Goal: Task Accomplishment & Management: Complete application form

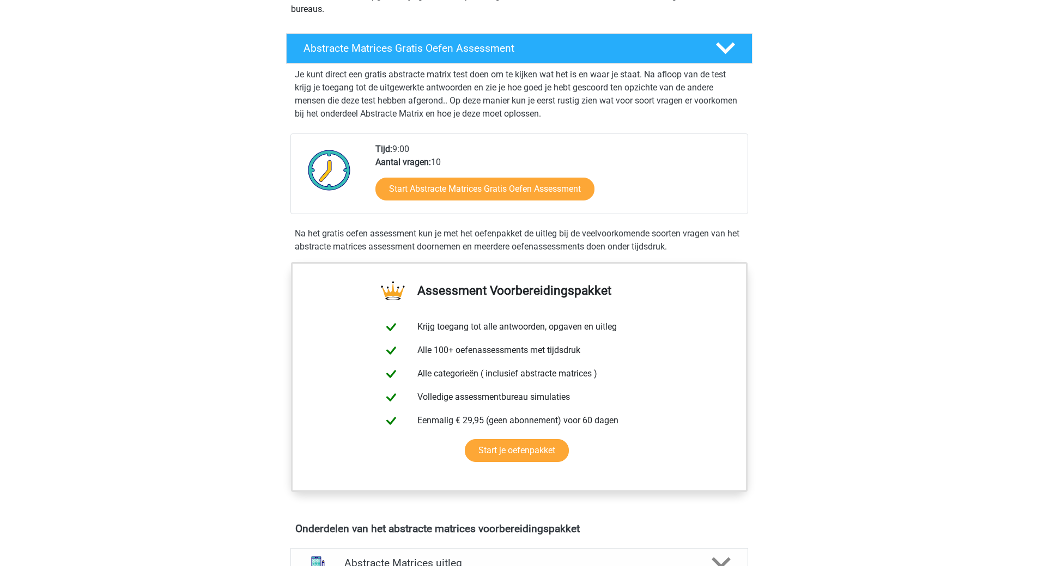
scroll to position [163, 0]
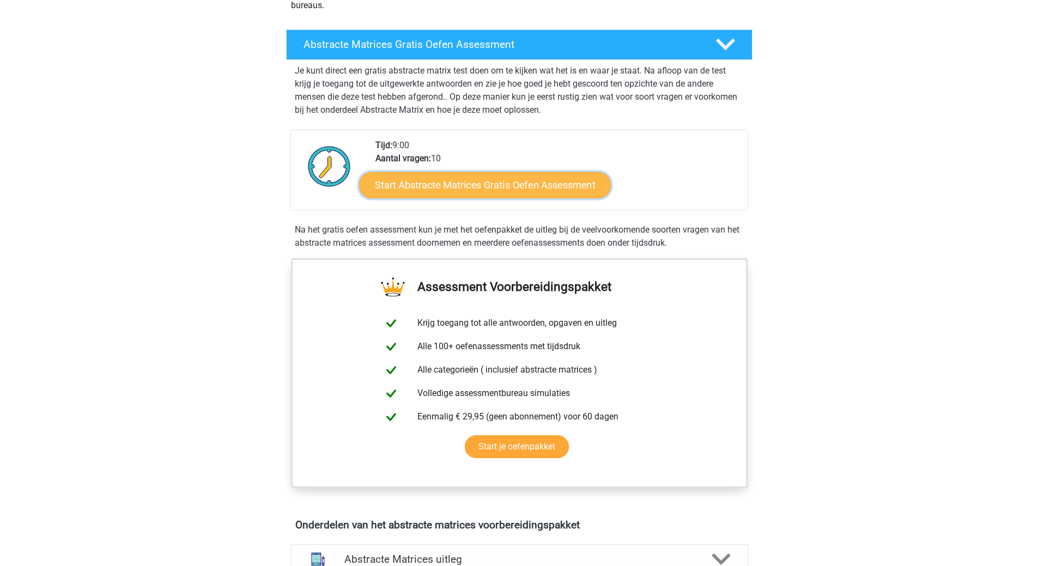
click at [581, 192] on link "Start Abstracte Matrices Gratis Oefen Assessment" at bounding box center [485, 185] width 252 height 26
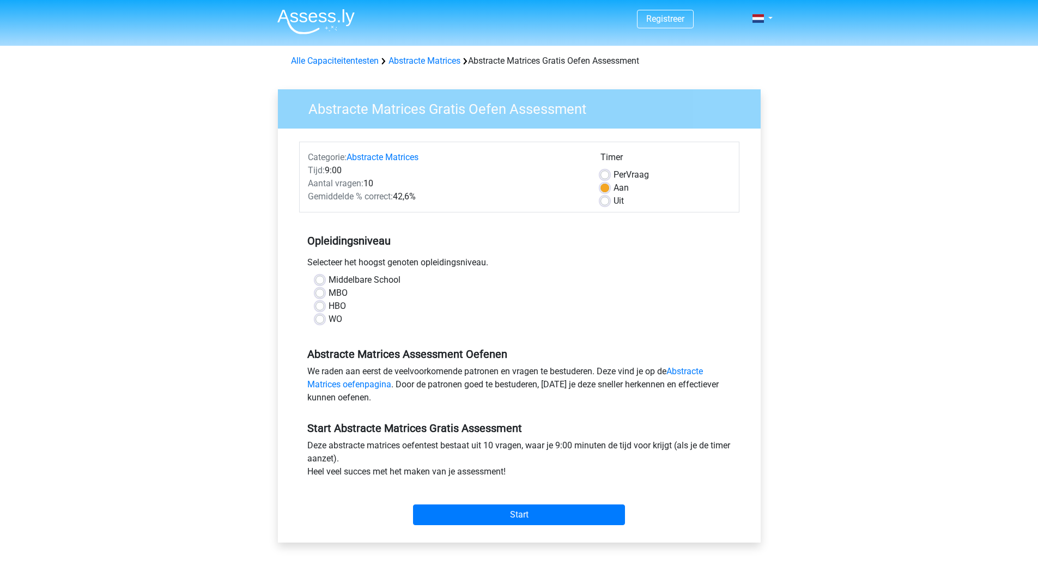
click at [328, 319] on label "WO" at bounding box center [335, 319] width 14 height 13
click at [317, 319] on input "WO" at bounding box center [319, 318] width 9 height 11
radio input "true"
click at [522, 514] on input "Start" at bounding box center [519, 514] width 212 height 21
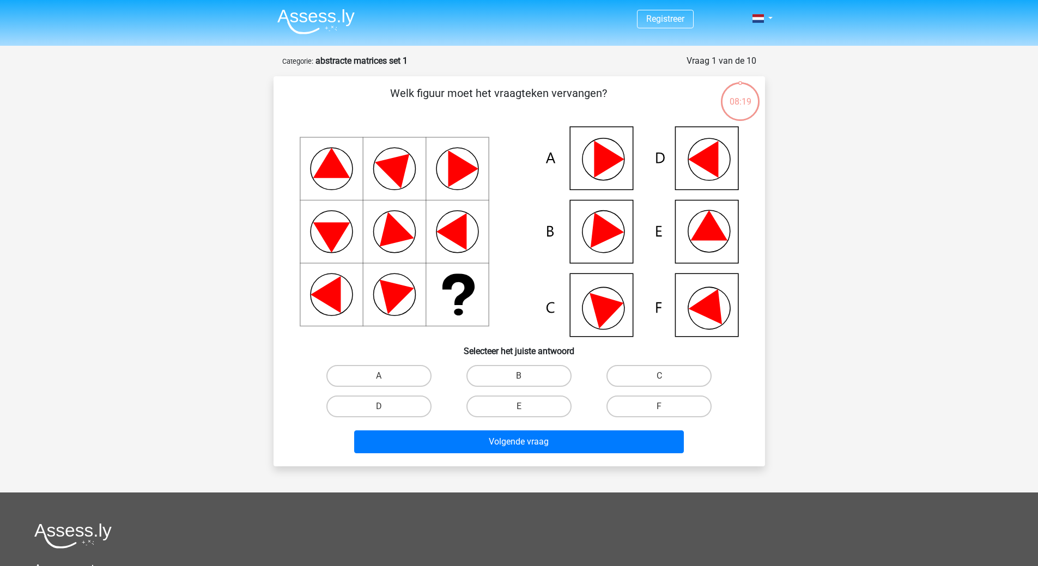
click at [706, 301] on icon at bounding box center [711, 303] width 46 height 43
click at [667, 401] on label "F" at bounding box center [658, 406] width 105 height 22
click at [666, 406] on input "F" at bounding box center [662, 409] width 7 height 7
radio input "true"
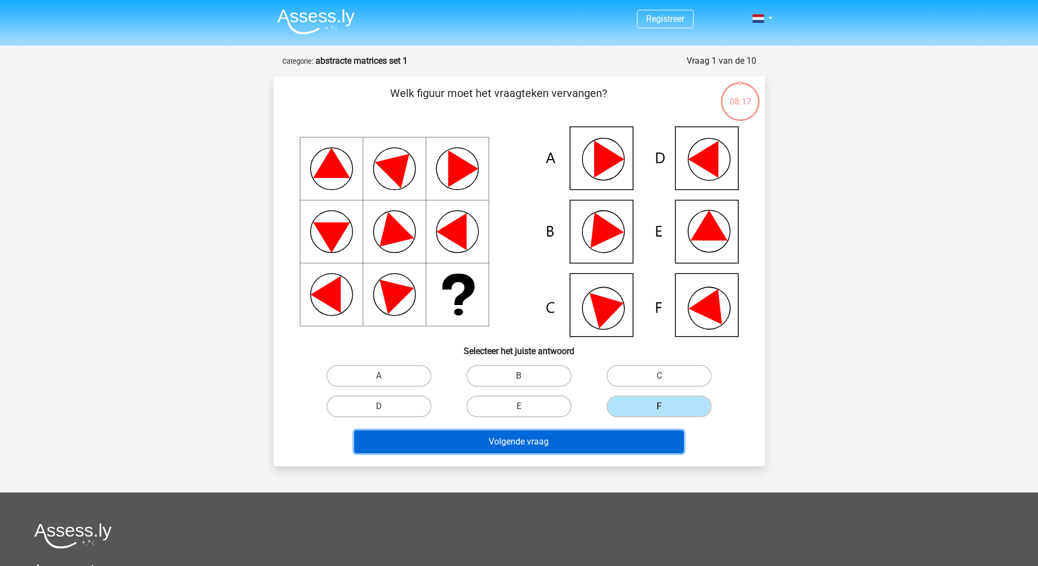
click at [603, 441] on button "Volgende vraag" at bounding box center [519, 441] width 330 height 23
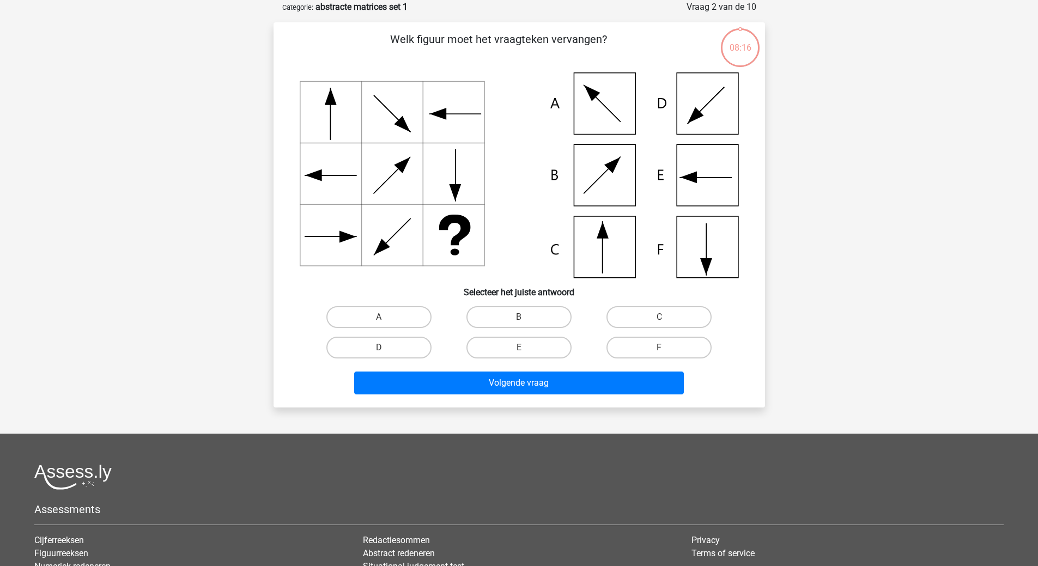
scroll to position [54, 0]
click at [685, 314] on label "C" at bounding box center [658, 317] width 105 height 22
click at [666, 316] on input "C" at bounding box center [662, 319] width 7 height 7
radio input "true"
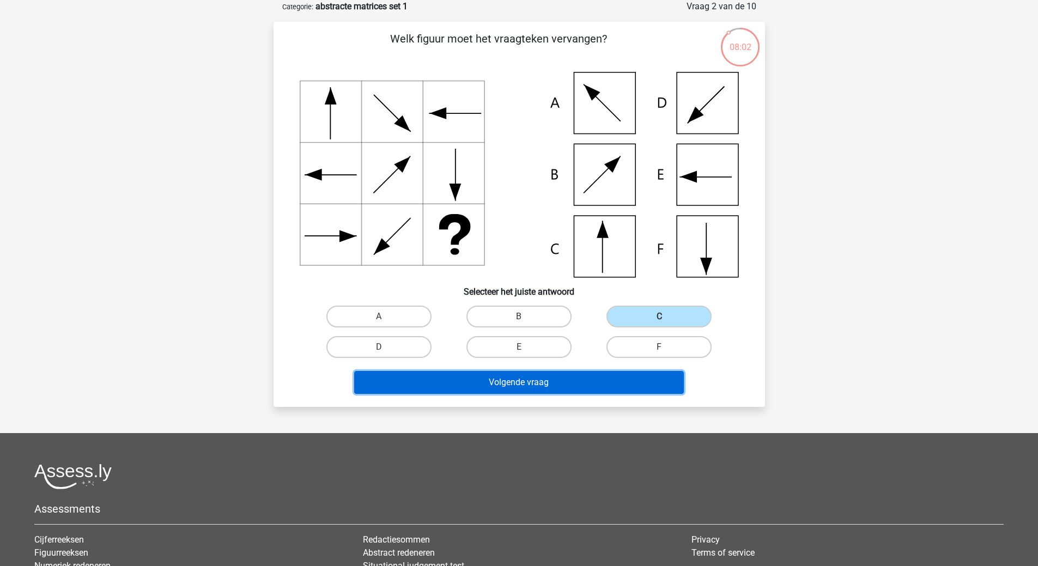
click at [534, 381] on button "Volgende vraag" at bounding box center [519, 382] width 330 height 23
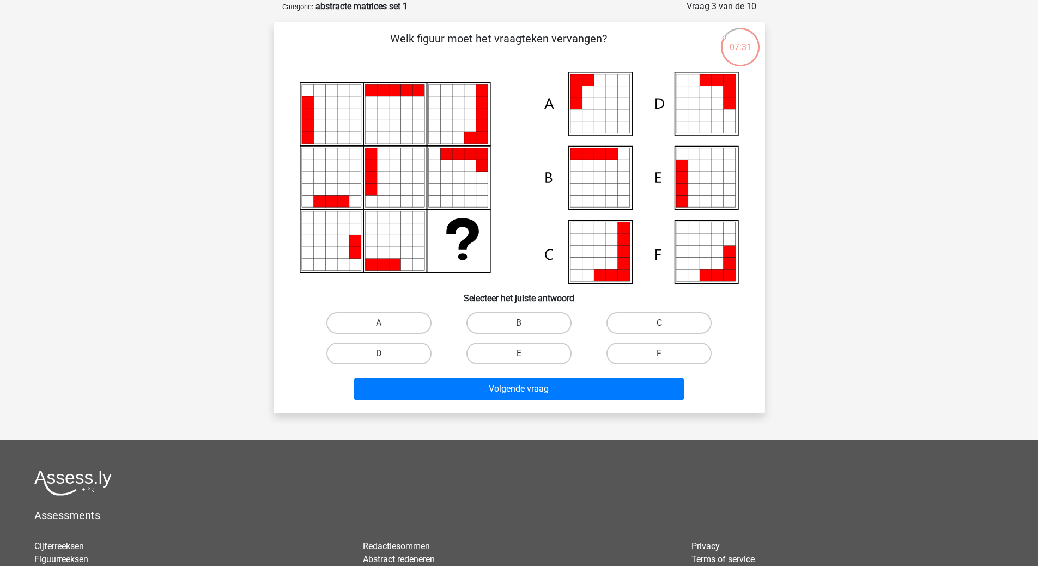
click at [544, 354] on label "E" at bounding box center [518, 354] width 105 height 22
click at [526, 354] on input "E" at bounding box center [522, 357] width 7 height 7
radio input "true"
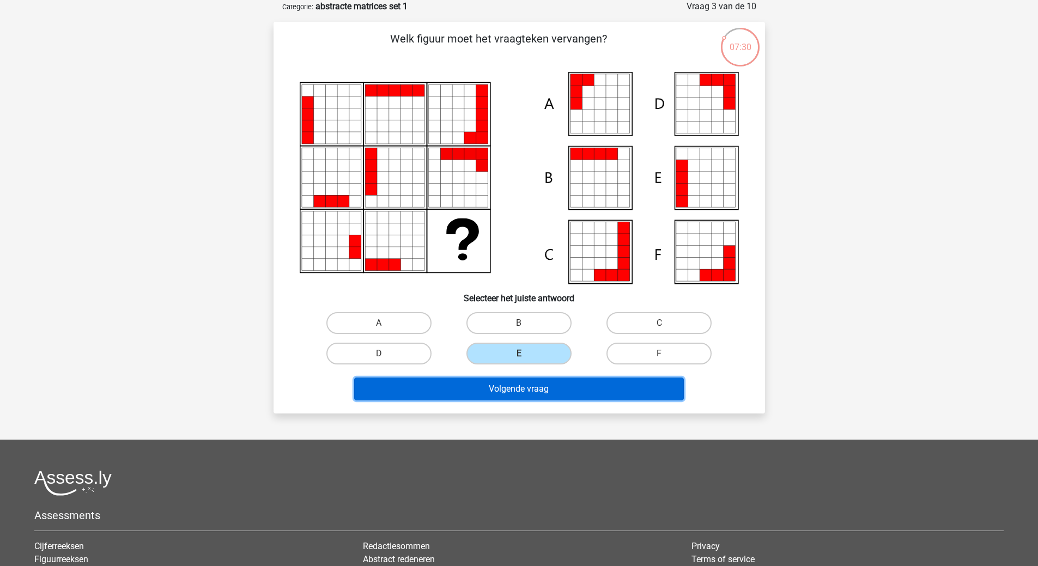
click at [541, 391] on button "Volgende vraag" at bounding box center [519, 388] width 330 height 23
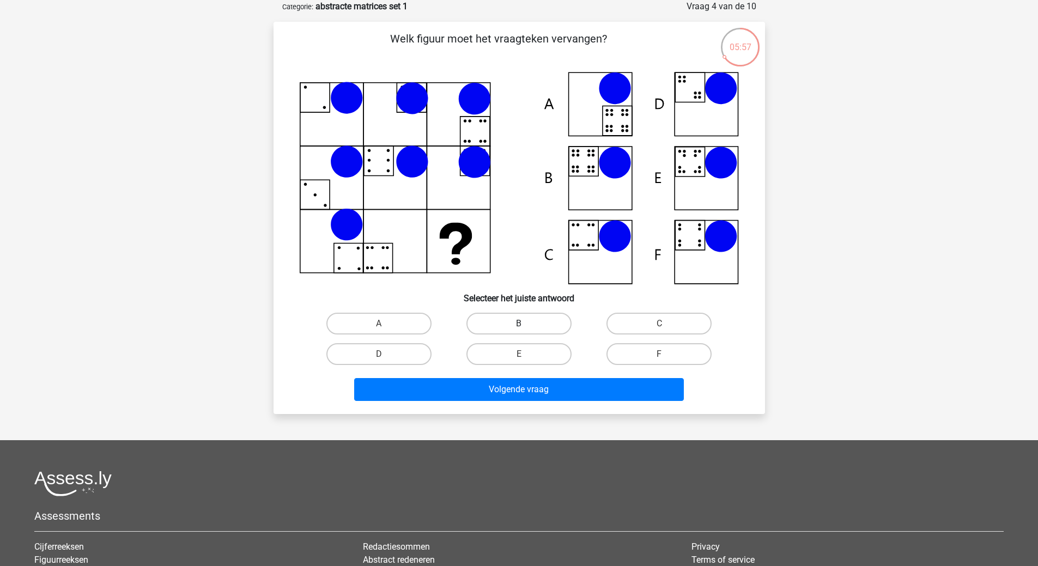
click at [537, 321] on label "B" at bounding box center [518, 324] width 105 height 22
click at [526, 324] on input "B" at bounding box center [522, 327] width 7 height 7
radio input "true"
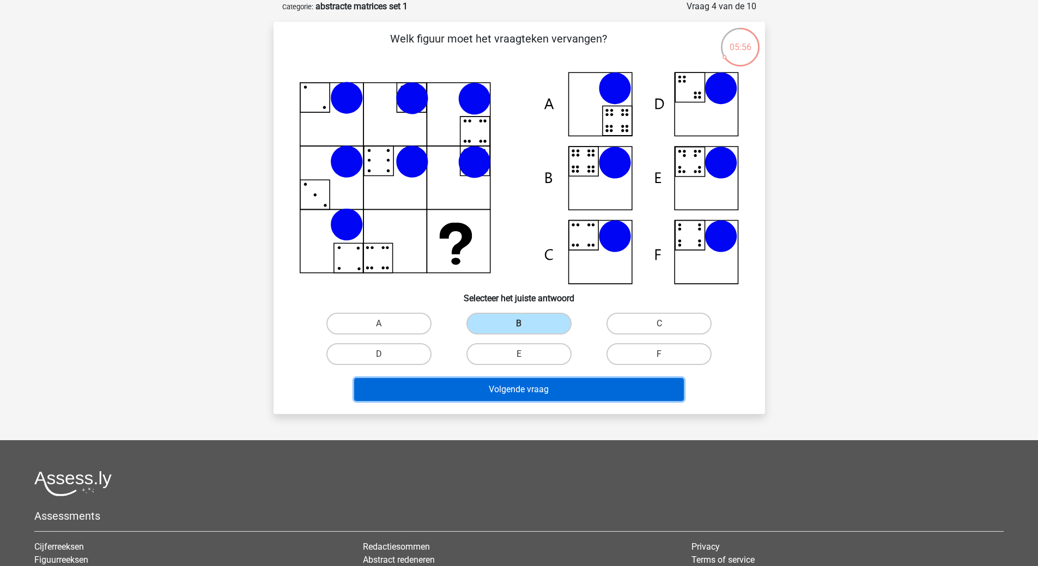
click at [554, 395] on button "Volgende vraag" at bounding box center [519, 389] width 330 height 23
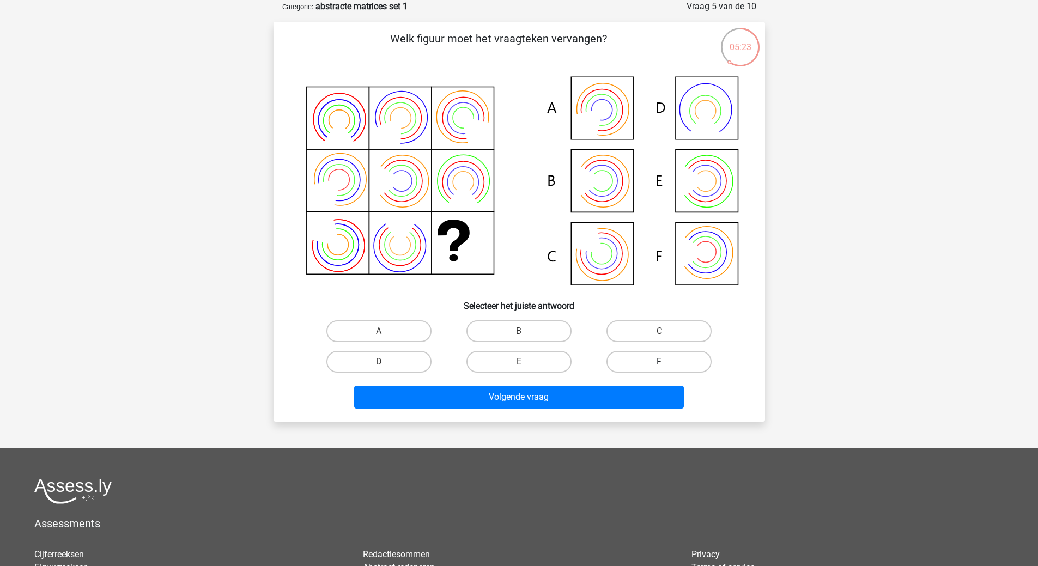
click at [689, 357] on label "F" at bounding box center [658, 362] width 105 height 22
click at [666, 362] on input "F" at bounding box center [662, 365] width 7 height 7
radio input "true"
click at [557, 334] on label "B" at bounding box center [518, 331] width 105 height 22
click at [526, 334] on input "B" at bounding box center [522, 334] width 7 height 7
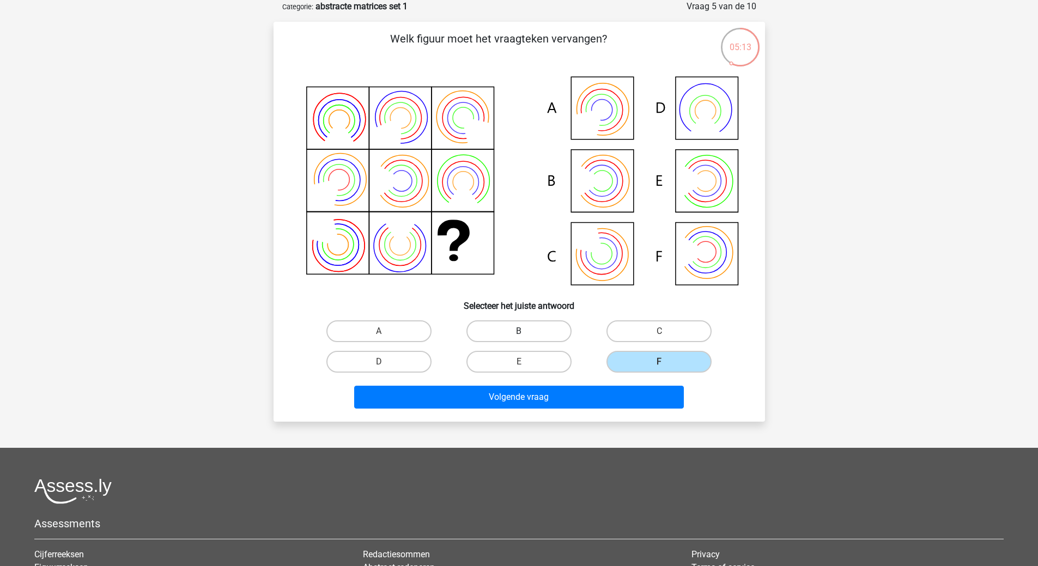
radio input "true"
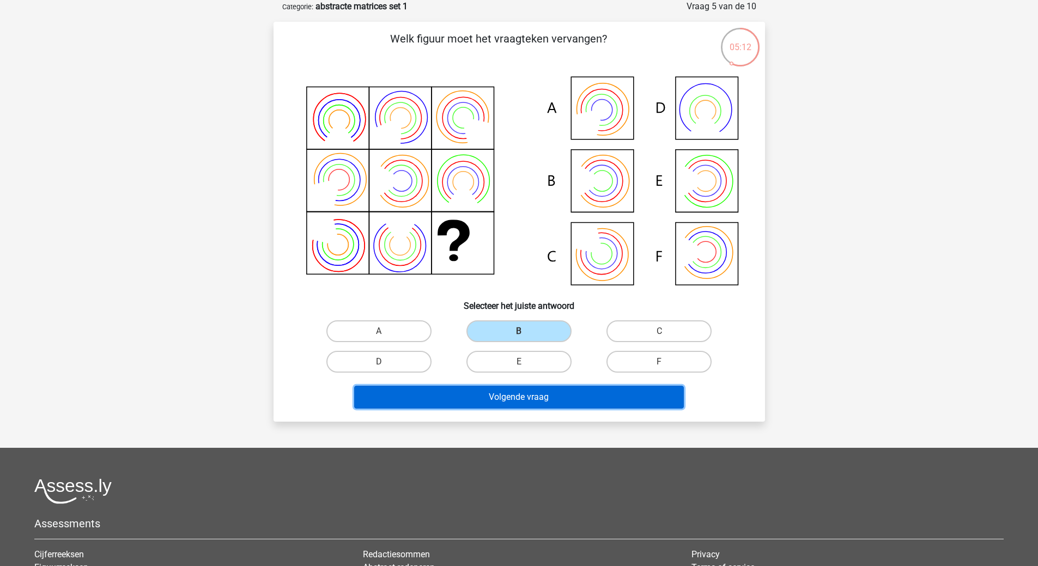
click at [552, 394] on button "Volgende vraag" at bounding box center [519, 397] width 330 height 23
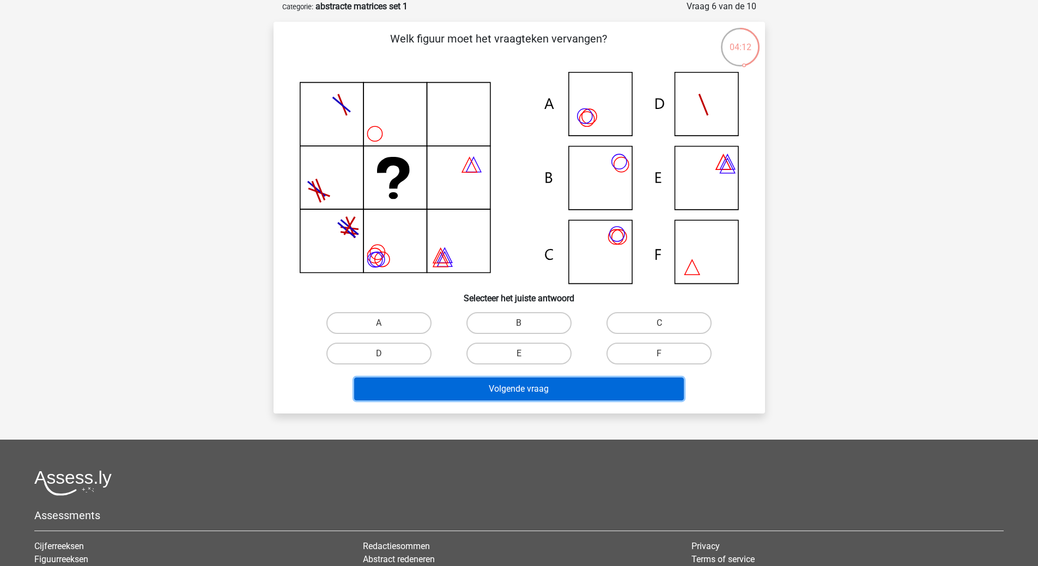
click at [659, 395] on button "Volgende vraag" at bounding box center [519, 388] width 330 height 23
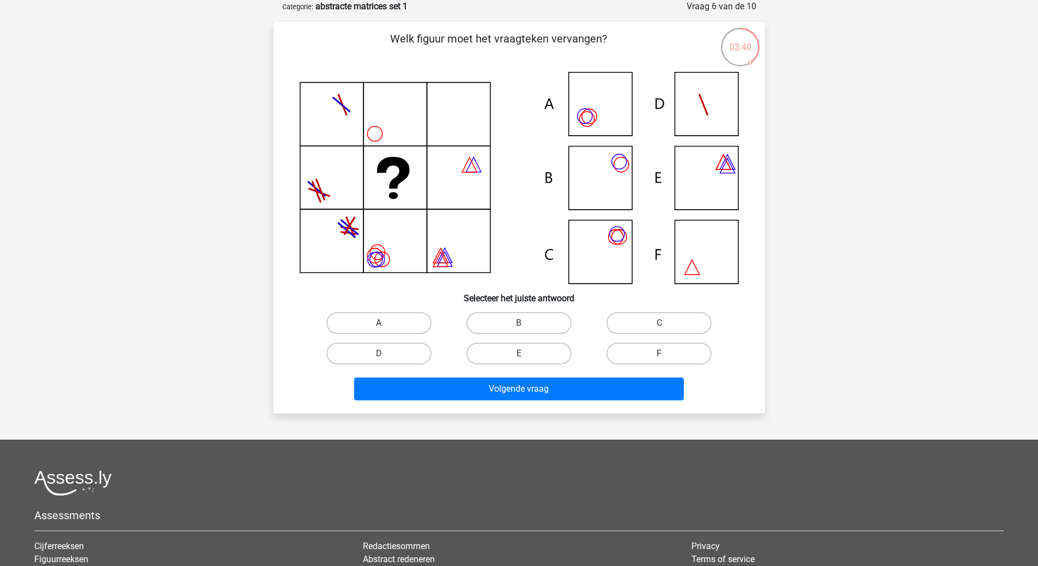
click at [379, 319] on label "A" at bounding box center [378, 323] width 105 height 22
click at [379, 323] on input "A" at bounding box center [382, 326] width 7 height 7
radio input "true"
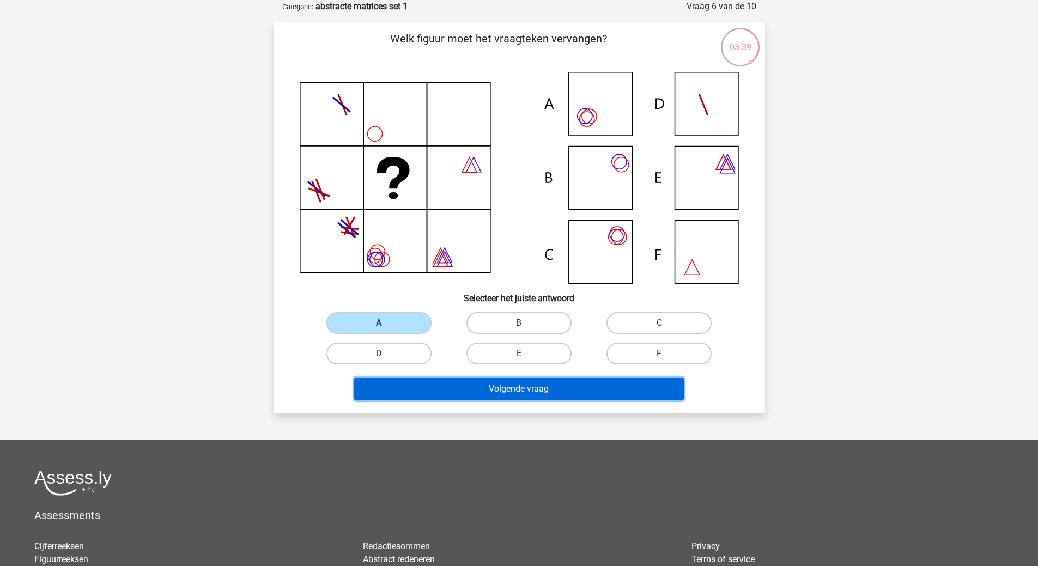
click at [507, 384] on button "Volgende vraag" at bounding box center [519, 388] width 330 height 23
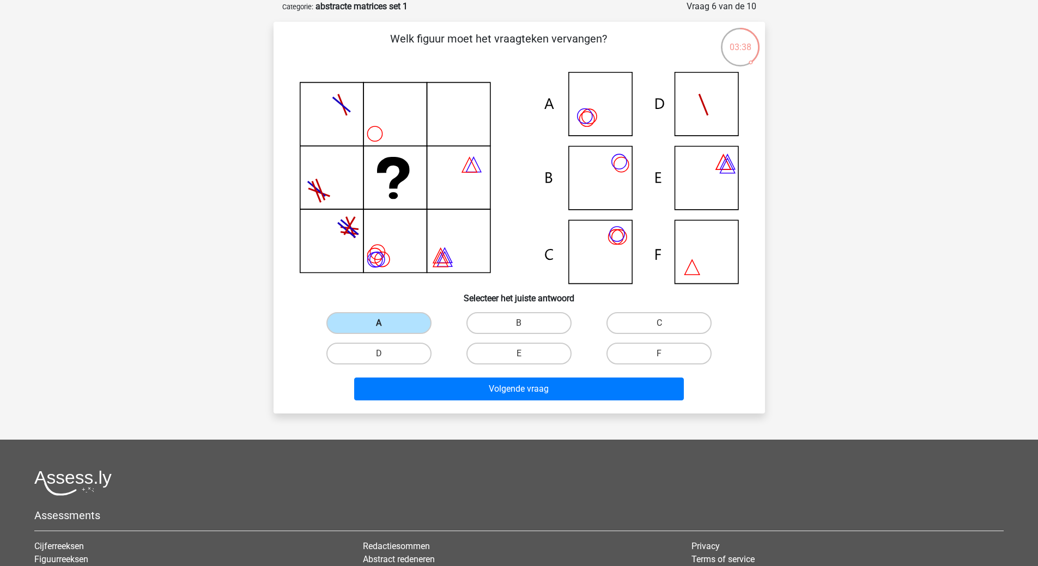
click at [419, 324] on label "A" at bounding box center [378, 323] width 105 height 22
click at [386, 324] on input "A" at bounding box center [382, 326] width 7 height 7
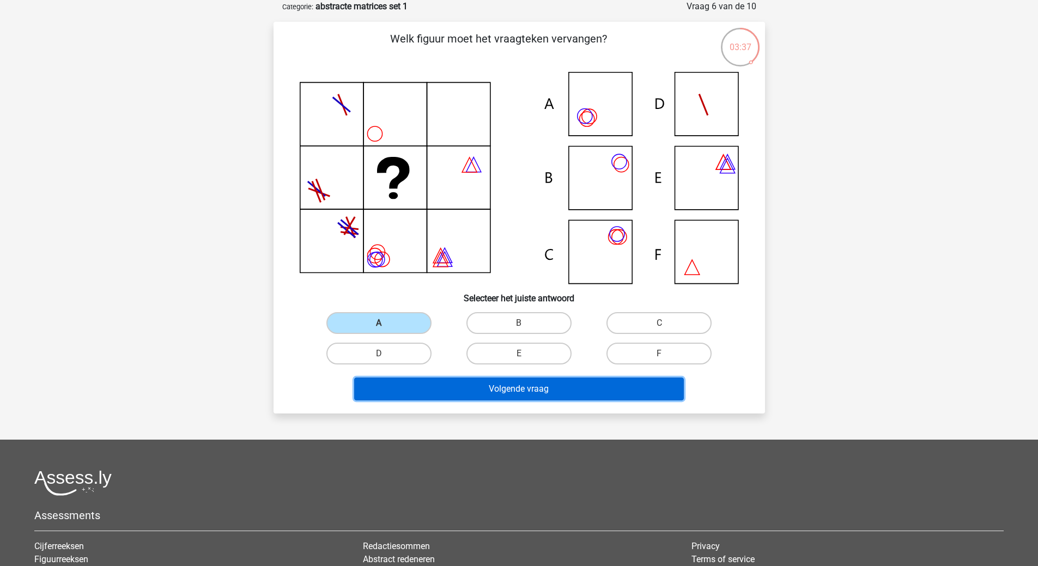
click at [489, 386] on button "Volgende vraag" at bounding box center [519, 388] width 330 height 23
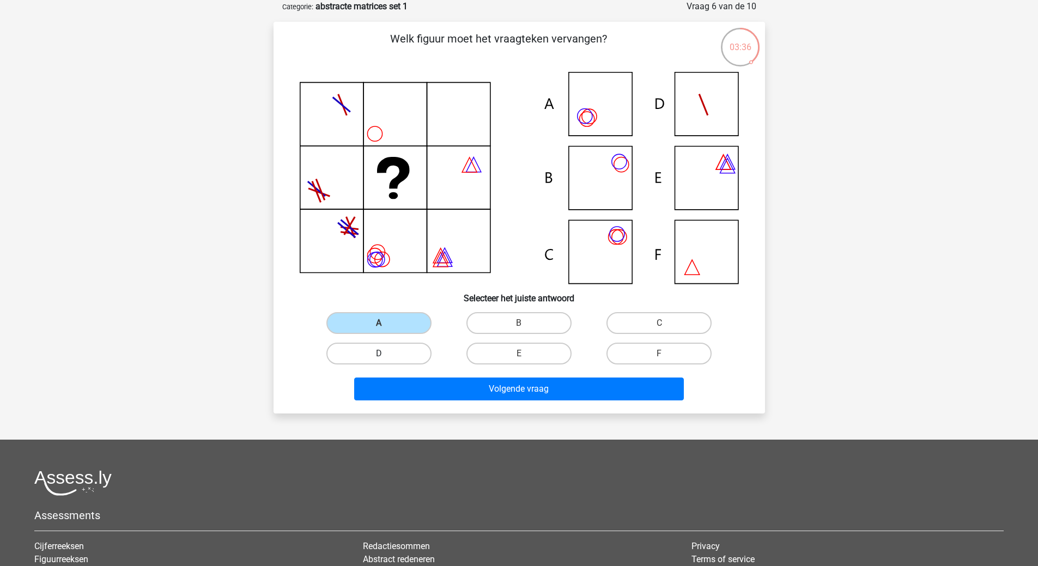
click at [424, 354] on label "D" at bounding box center [378, 354] width 105 height 22
click at [386, 354] on input "D" at bounding box center [382, 357] width 7 height 7
radio input "true"
click at [410, 315] on label "A" at bounding box center [378, 323] width 105 height 22
click at [386, 323] on input "A" at bounding box center [382, 326] width 7 height 7
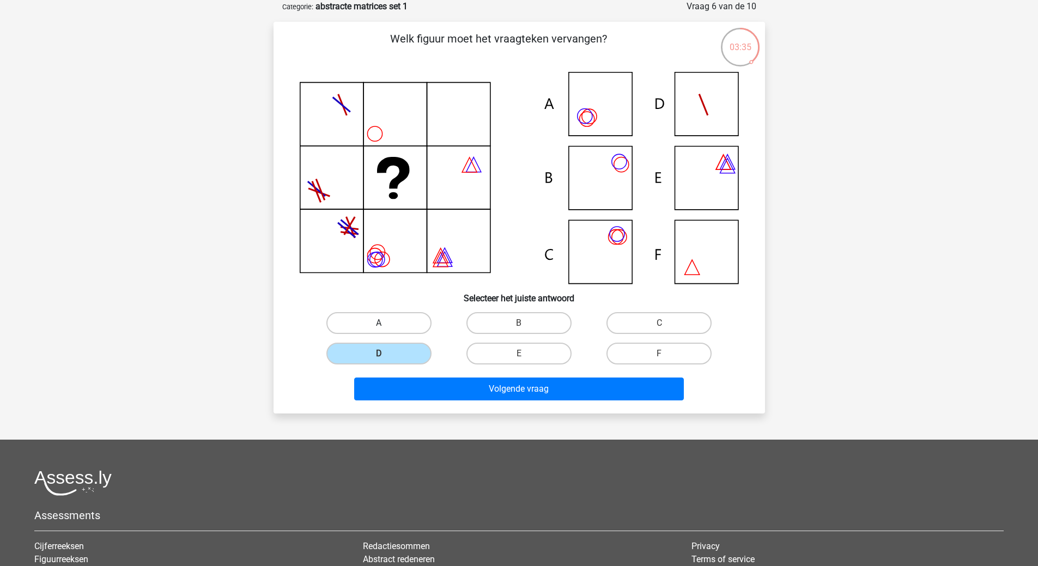
radio input "true"
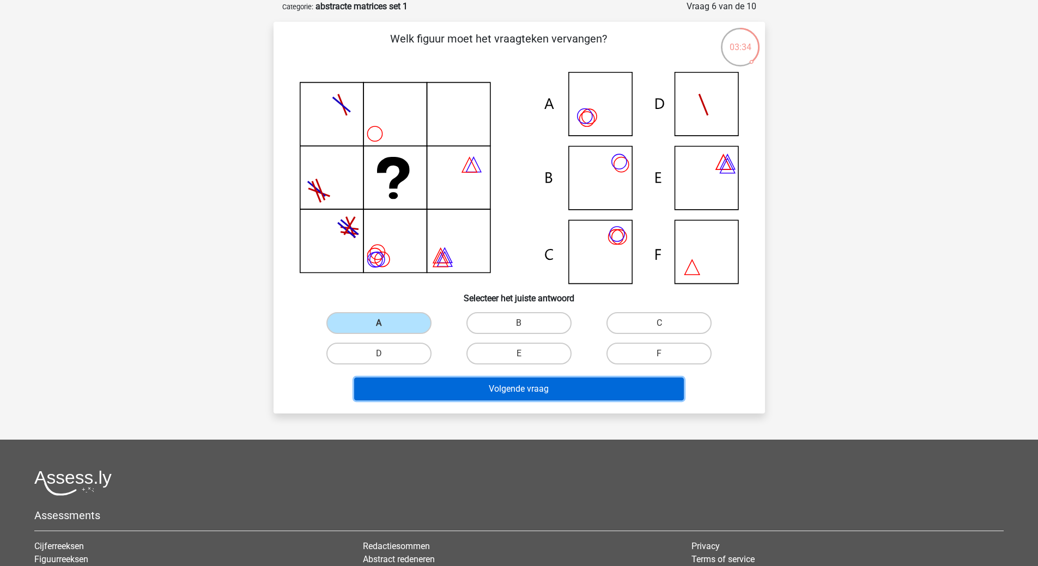
click at [485, 381] on button "Volgende vraag" at bounding box center [519, 388] width 330 height 23
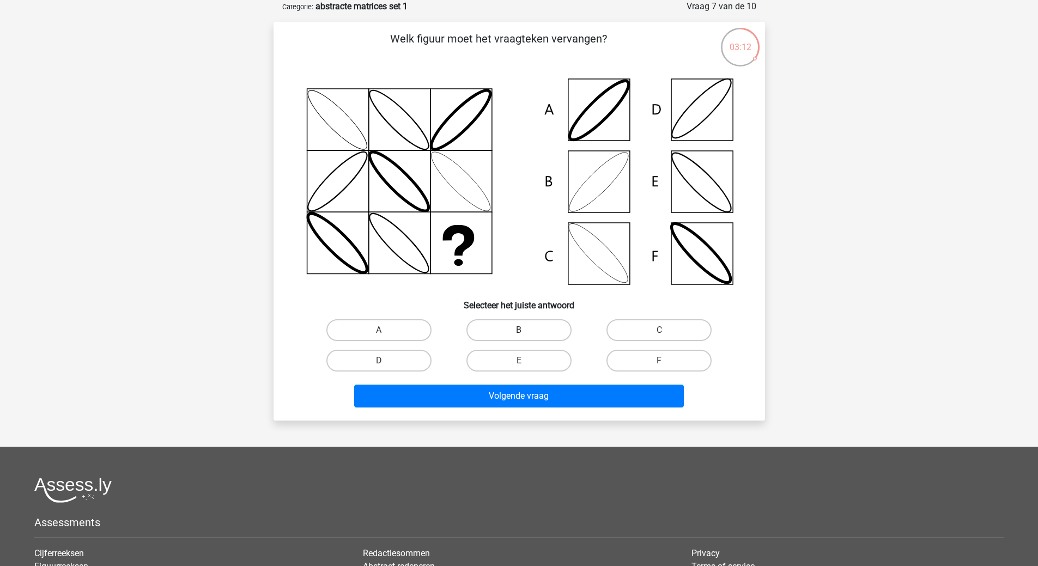
click at [549, 327] on label "B" at bounding box center [518, 330] width 105 height 22
click at [526, 330] on input "B" at bounding box center [522, 333] width 7 height 7
radio input "true"
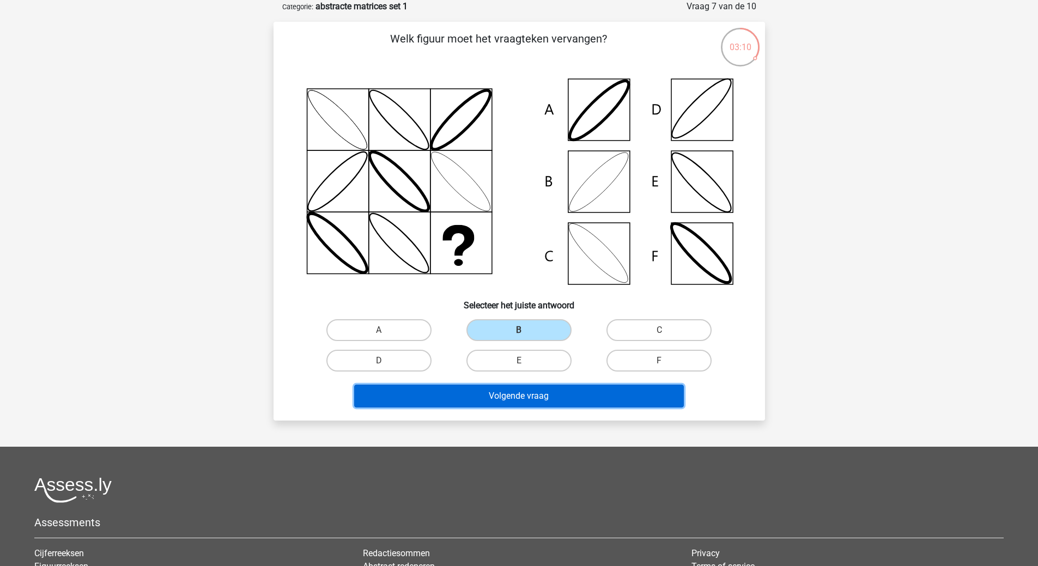
click at [559, 394] on button "Volgende vraag" at bounding box center [519, 396] width 330 height 23
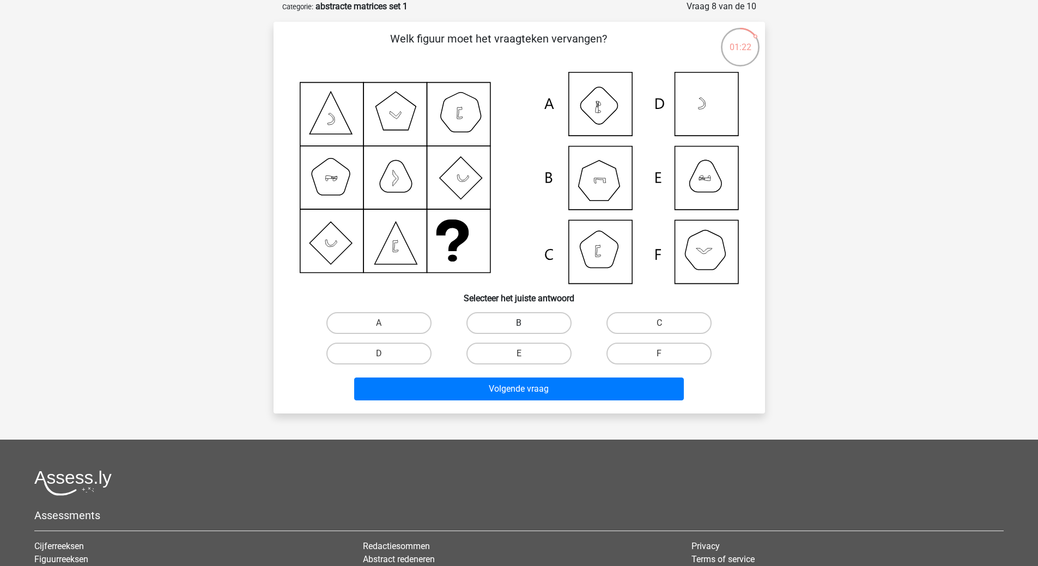
click at [546, 324] on label "B" at bounding box center [518, 323] width 105 height 22
click at [526, 324] on input "B" at bounding box center [522, 326] width 7 height 7
radio input "true"
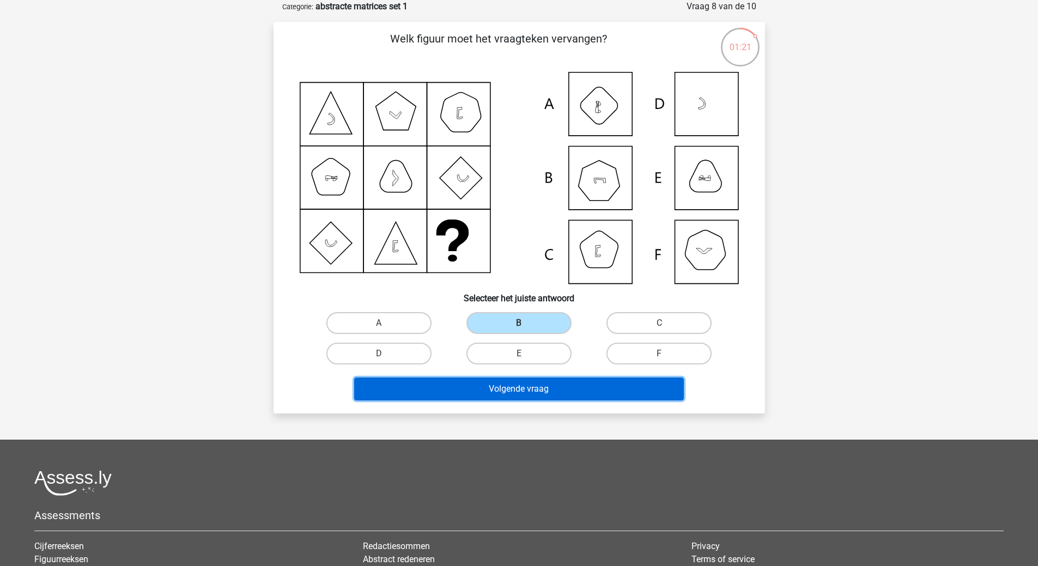
click at [547, 388] on button "Volgende vraag" at bounding box center [519, 388] width 330 height 23
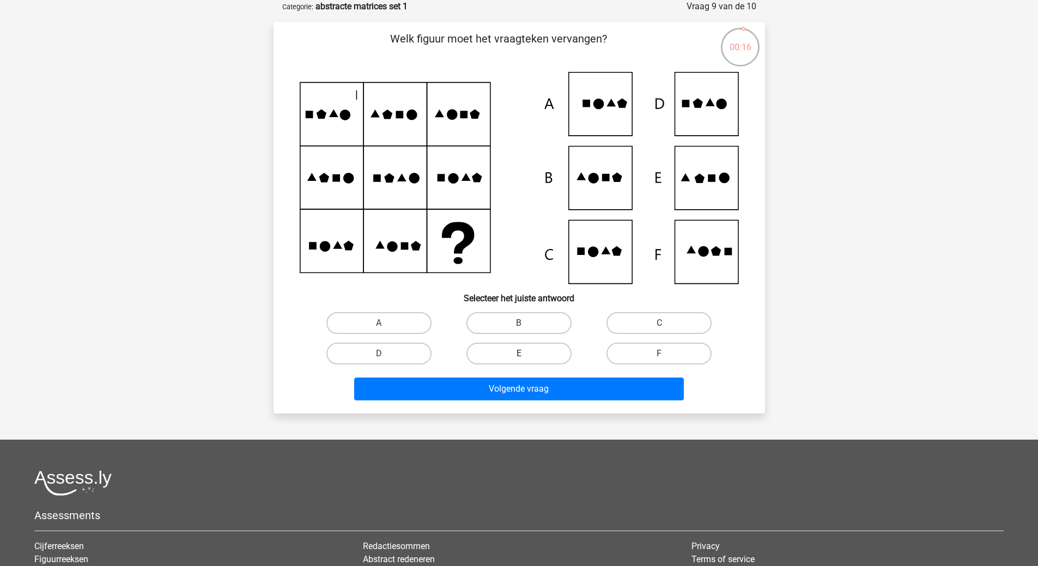
click at [538, 346] on label "E" at bounding box center [518, 354] width 105 height 22
click at [526, 354] on input "E" at bounding box center [522, 357] width 7 height 7
radio input "true"
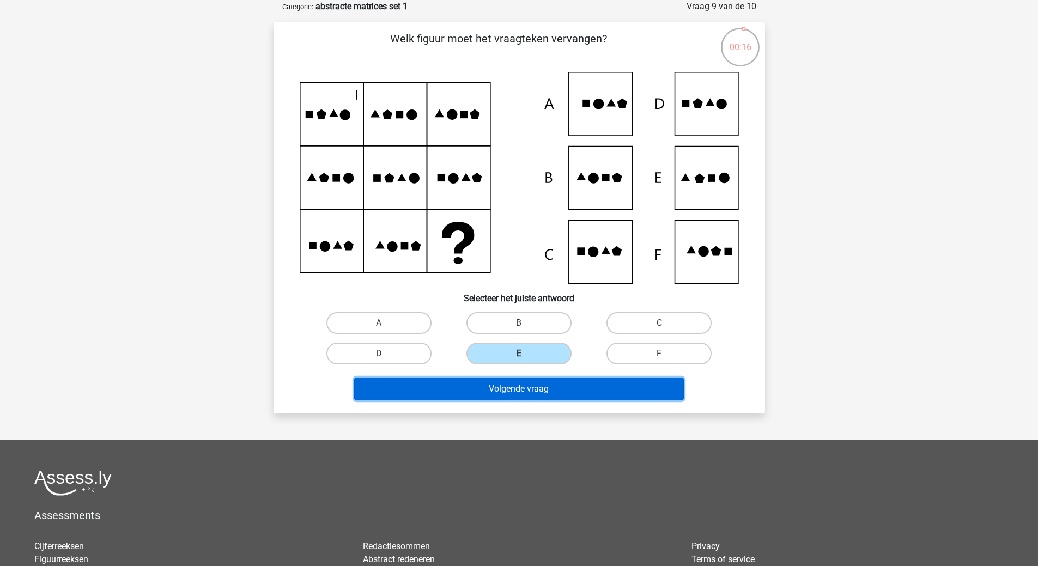
click at [551, 388] on button "Volgende vraag" at bounding box center [519, 388] width 330 height 23
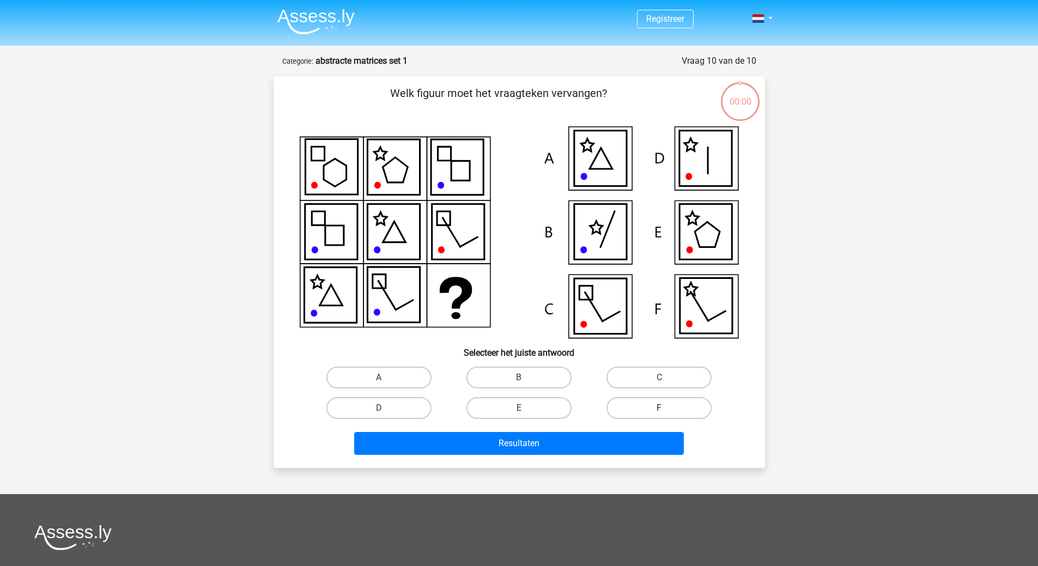
scroll to position [54, 0]
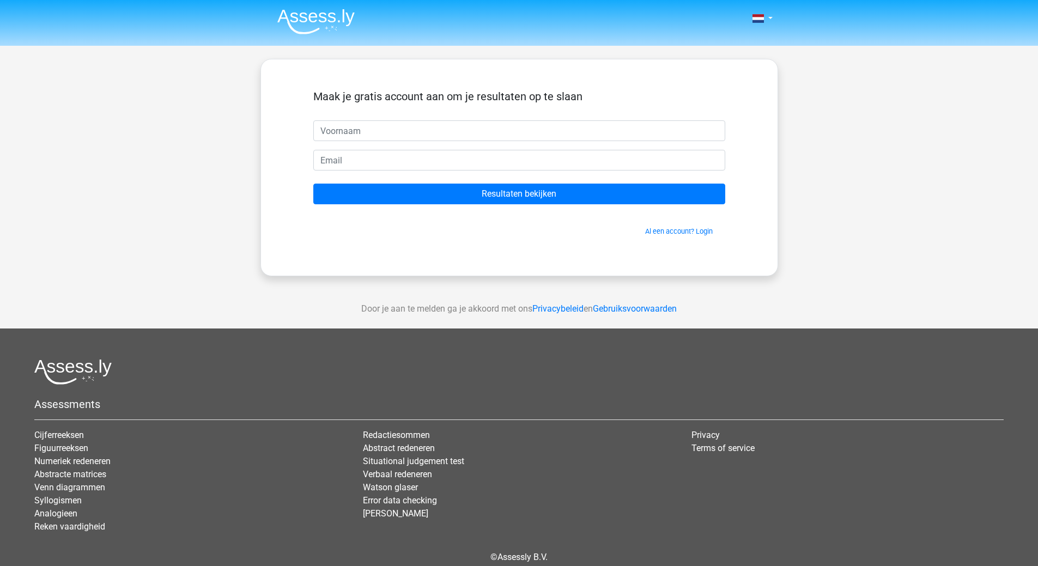
click at [443, 132] on input "text" at bounding box center [519, 130] width 412 height 21
type input "dewi"
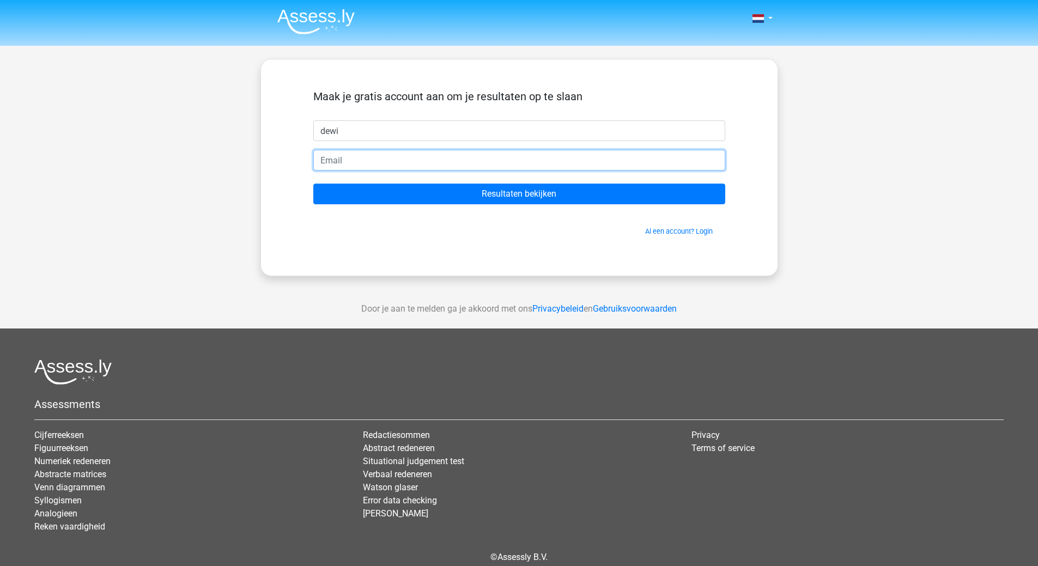
click at [440, 159] on input "email" at bounding box center [519, 160] width 412 height 21
type input "[EMAIL_ADDRESS][DOMAIN_NAME]"
drag, startPoint x: 377, startPoint y: 130, endPoint x: 289, endPoint y: 121, distance: 88.7
click at [289, 121] on div "Maak je gratis account aan om je resultaten op te slaan dewi coenjunk@hotmail.c…" at bounding box center [519, 168] width 464 height 164
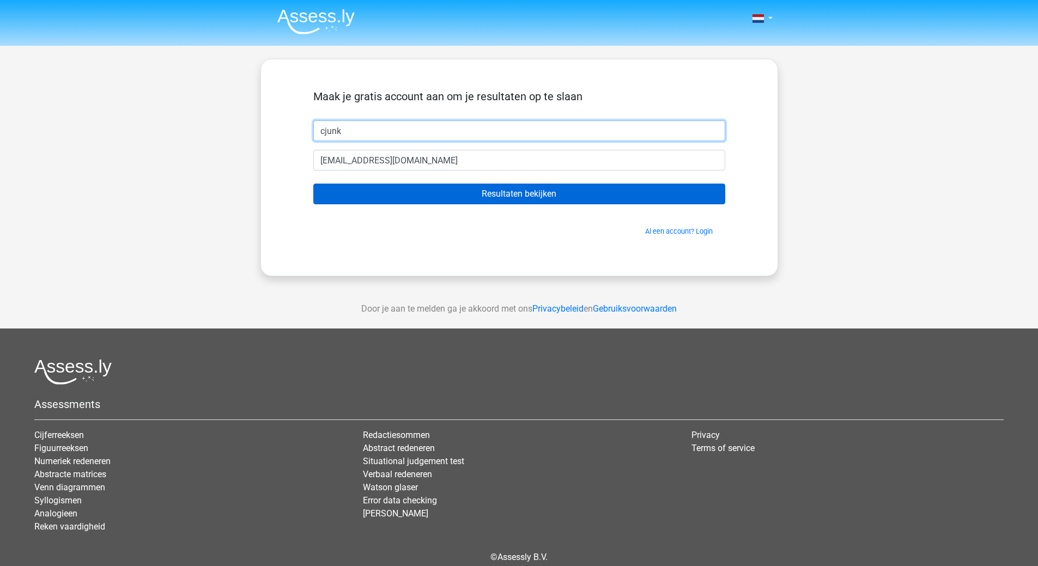
type input "cjunk"
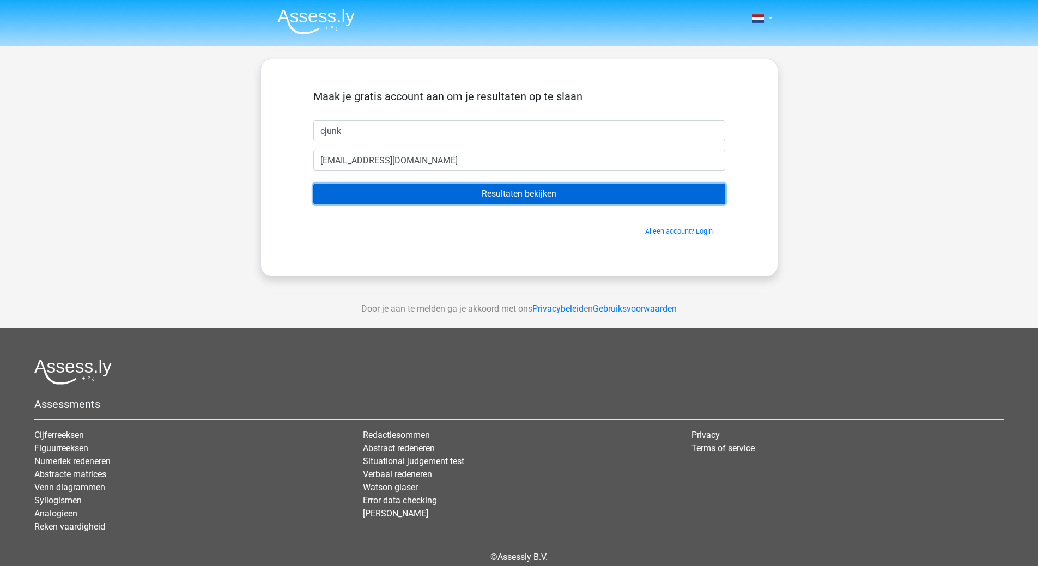
click at [482, 198] on input "Resultaten bekijken" at bounding box center [519, 194] width 412 height 21
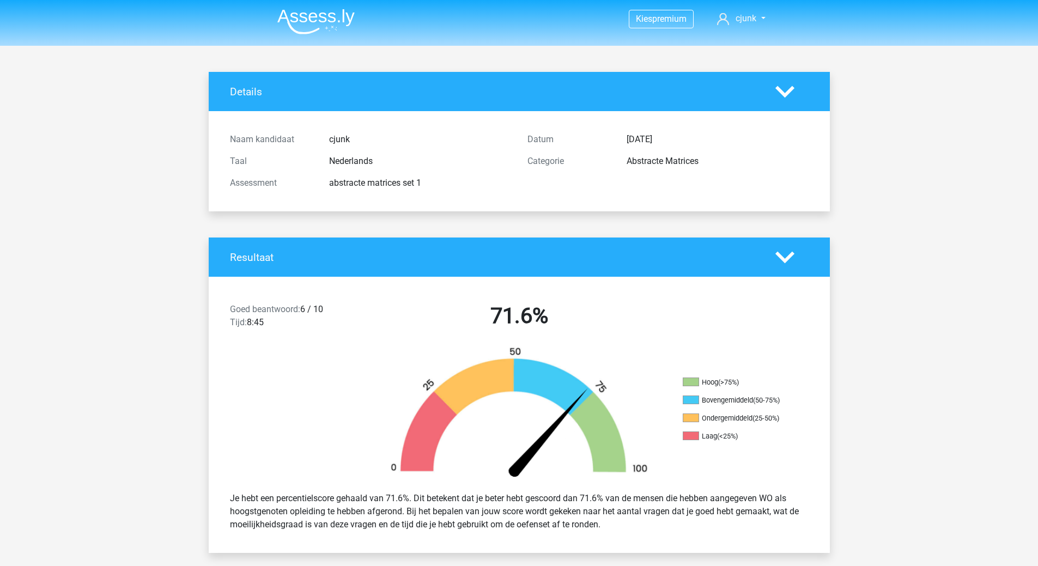
click at [782, 93] on polygon at bounding box center [784, 92] width 19 height 12
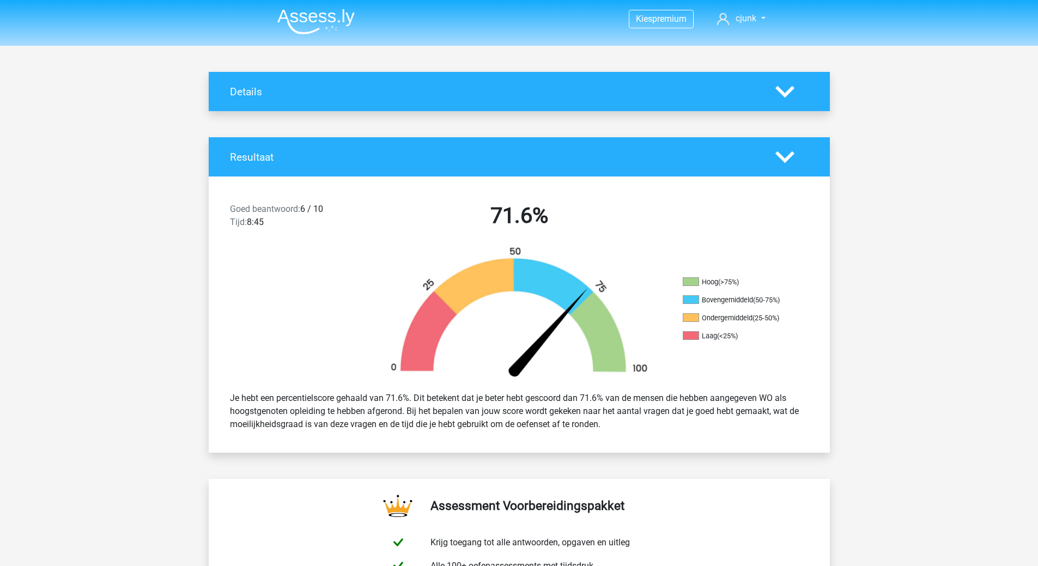
click at [782, 93] on polygon at bounding box center [784, 92] width 19 height 12
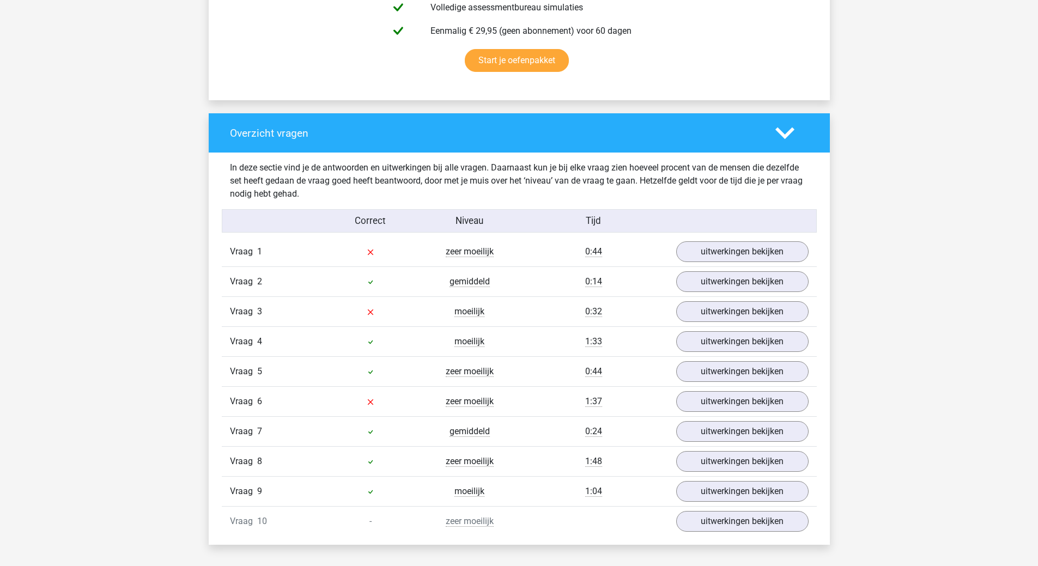
scroll to position [763, 0]
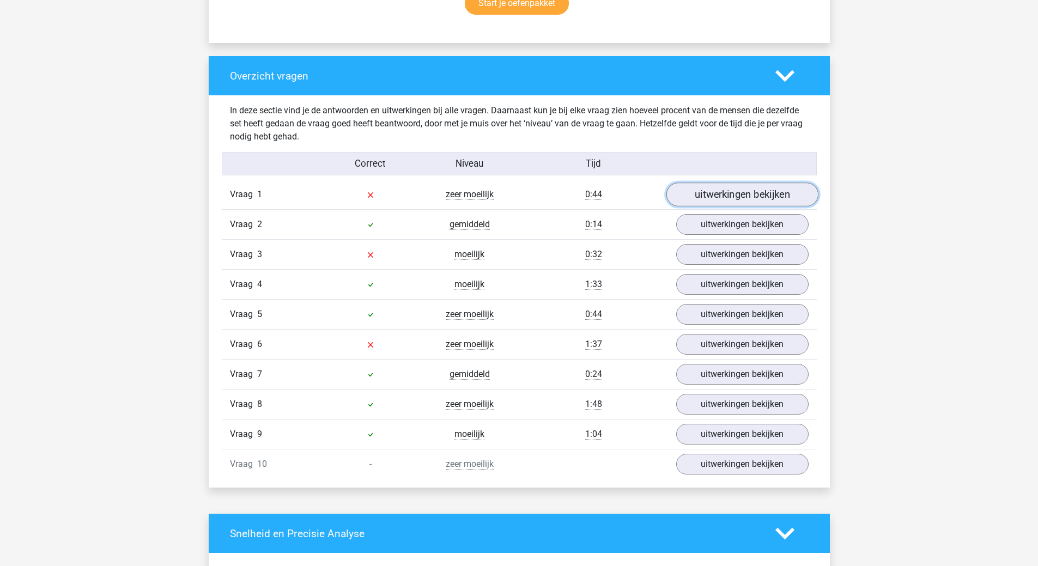
click at [775, 197] on link "uitwerkingen bekijken" at bounding box center [742, 195] width 152 height 24
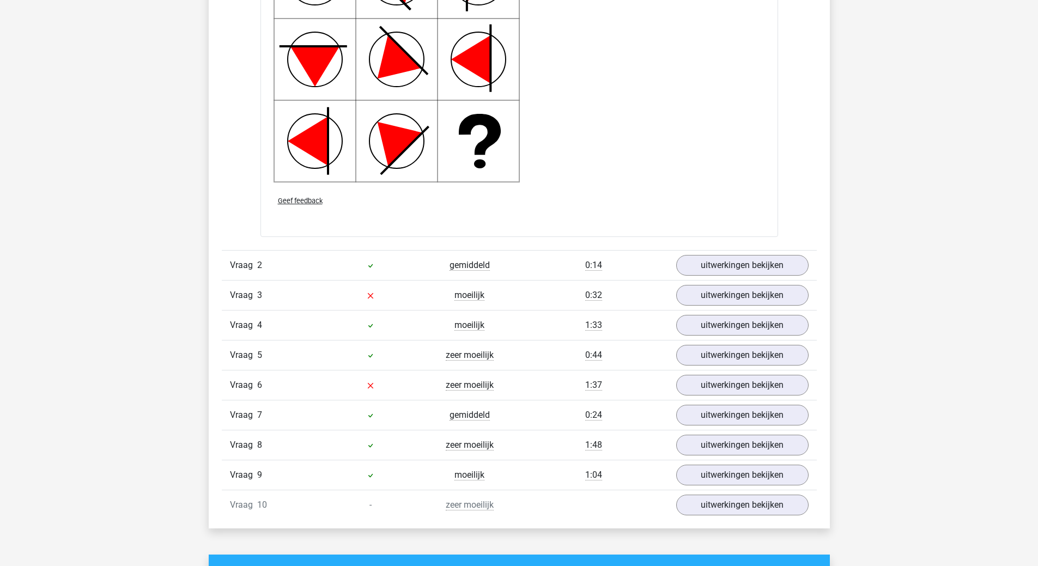
scroll to position [1525, 0]
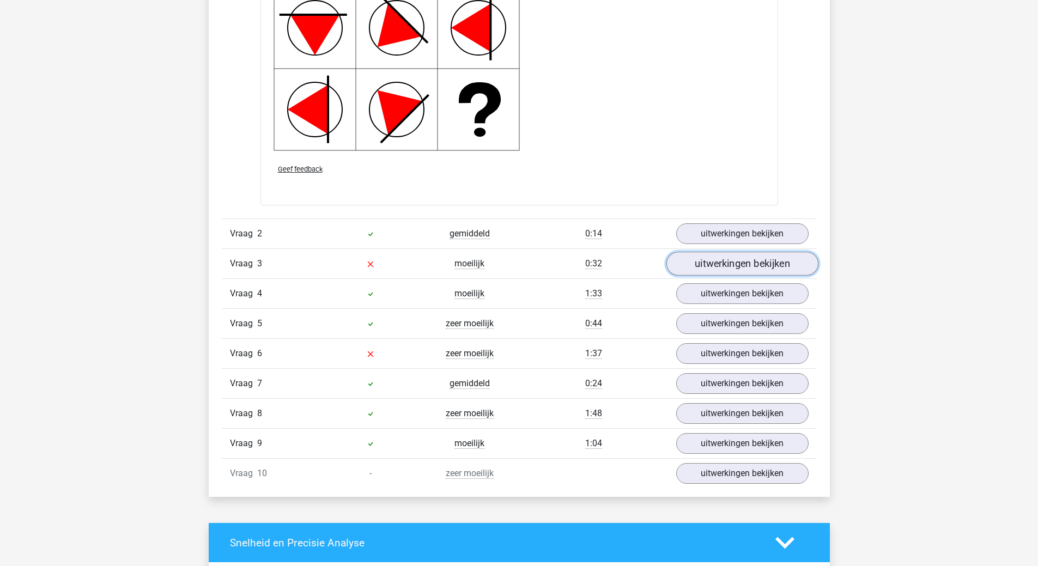
click at [716, 266] on link "uitwerkingen bekijken" at bounding box center [742, 264] width 152 height 24
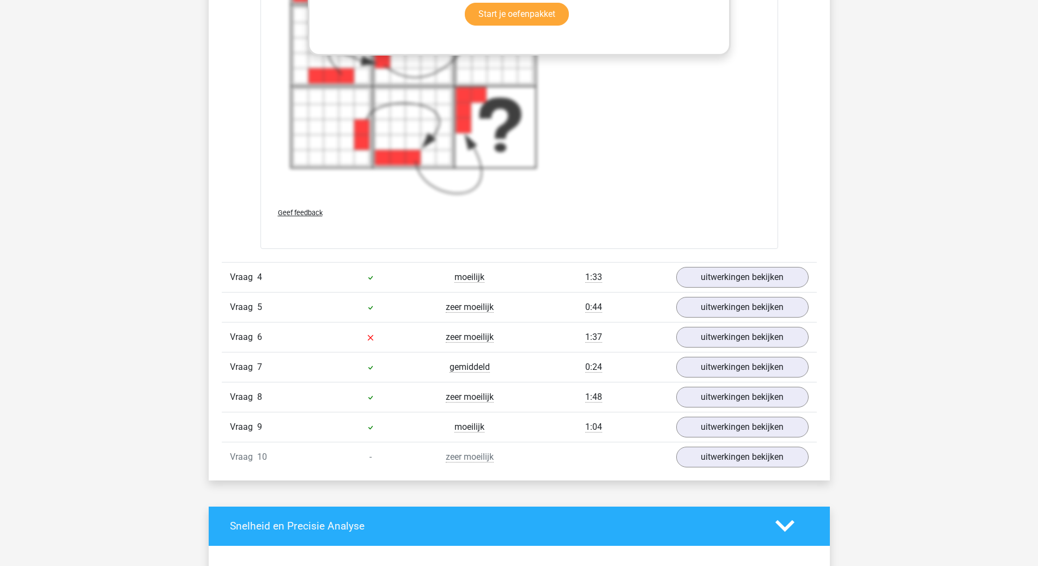
scroll to position [2451, 0]
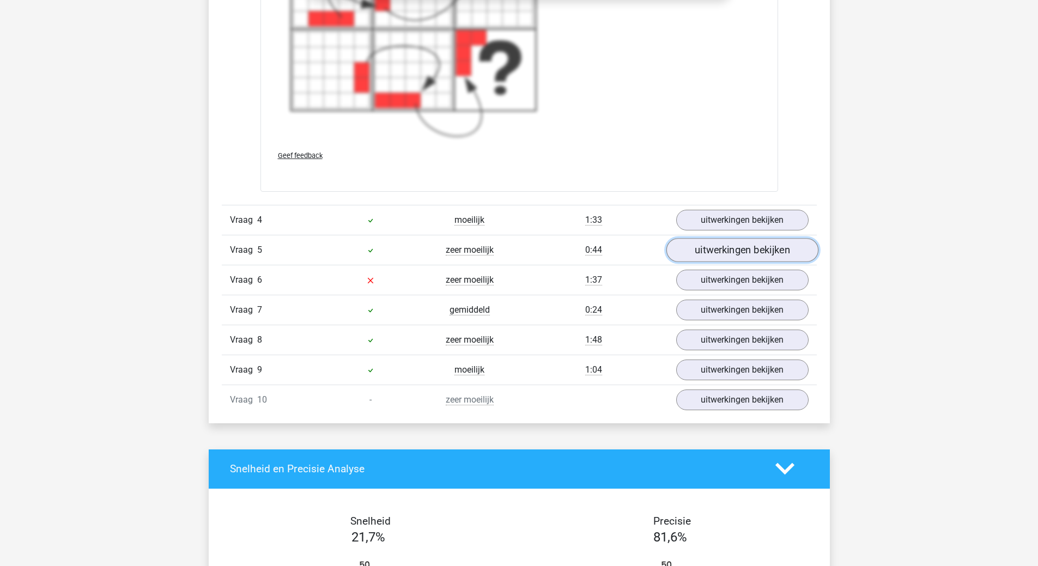
click at [776, 253] on link "uitwerkingen bekijken" at bounding box center [742, 250] width 152 height 24
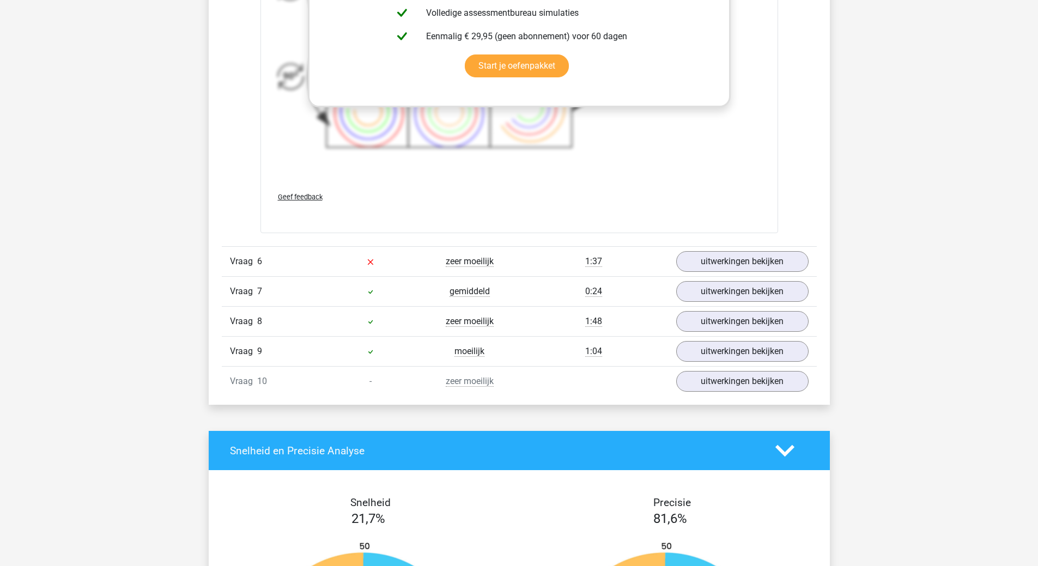
scroll to position [3268, 0]
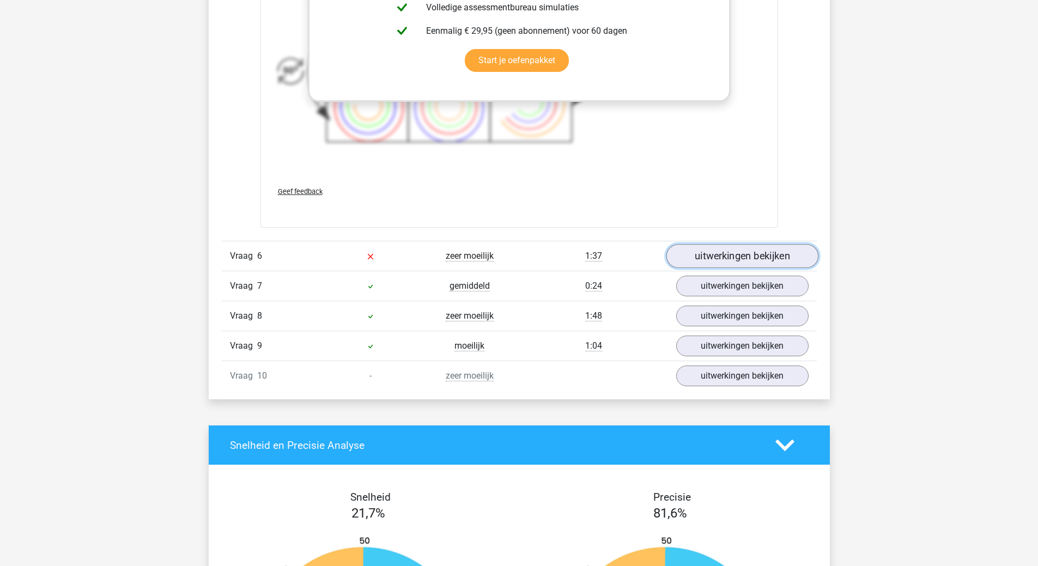
click at [751, 263] on link "uitwerkingen bekijken" at bounding box center [742, 256] width 152 height 24
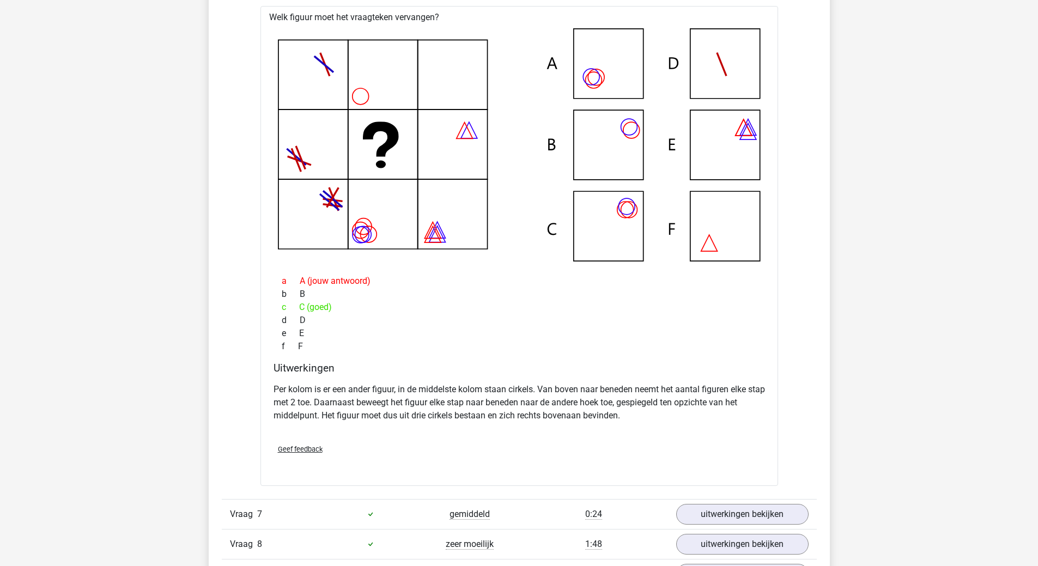
scroll to position [3758, 0]
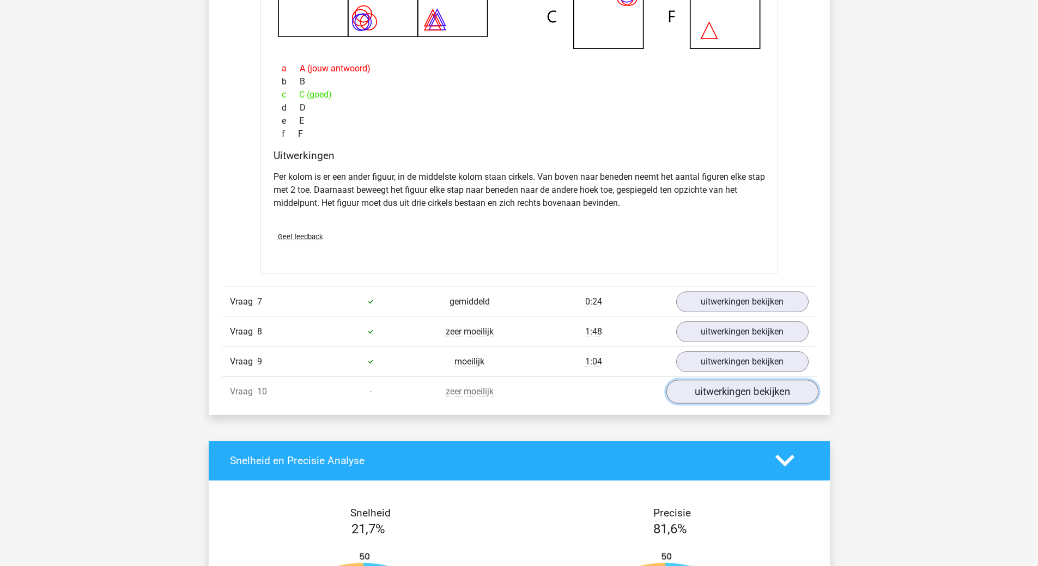
click at [705, 395] on link "uitwerkingen bekijken" at bounding box center [742, 392] width 152 height 24
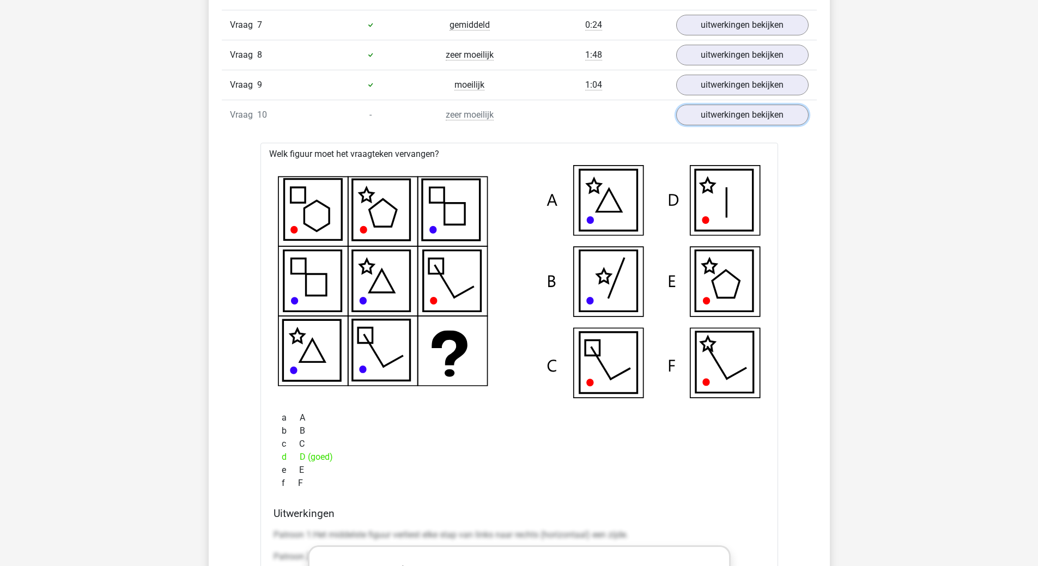
scroll to position [4031, 0]
